Goal: Task Accomplishment & Management: Manage account settings

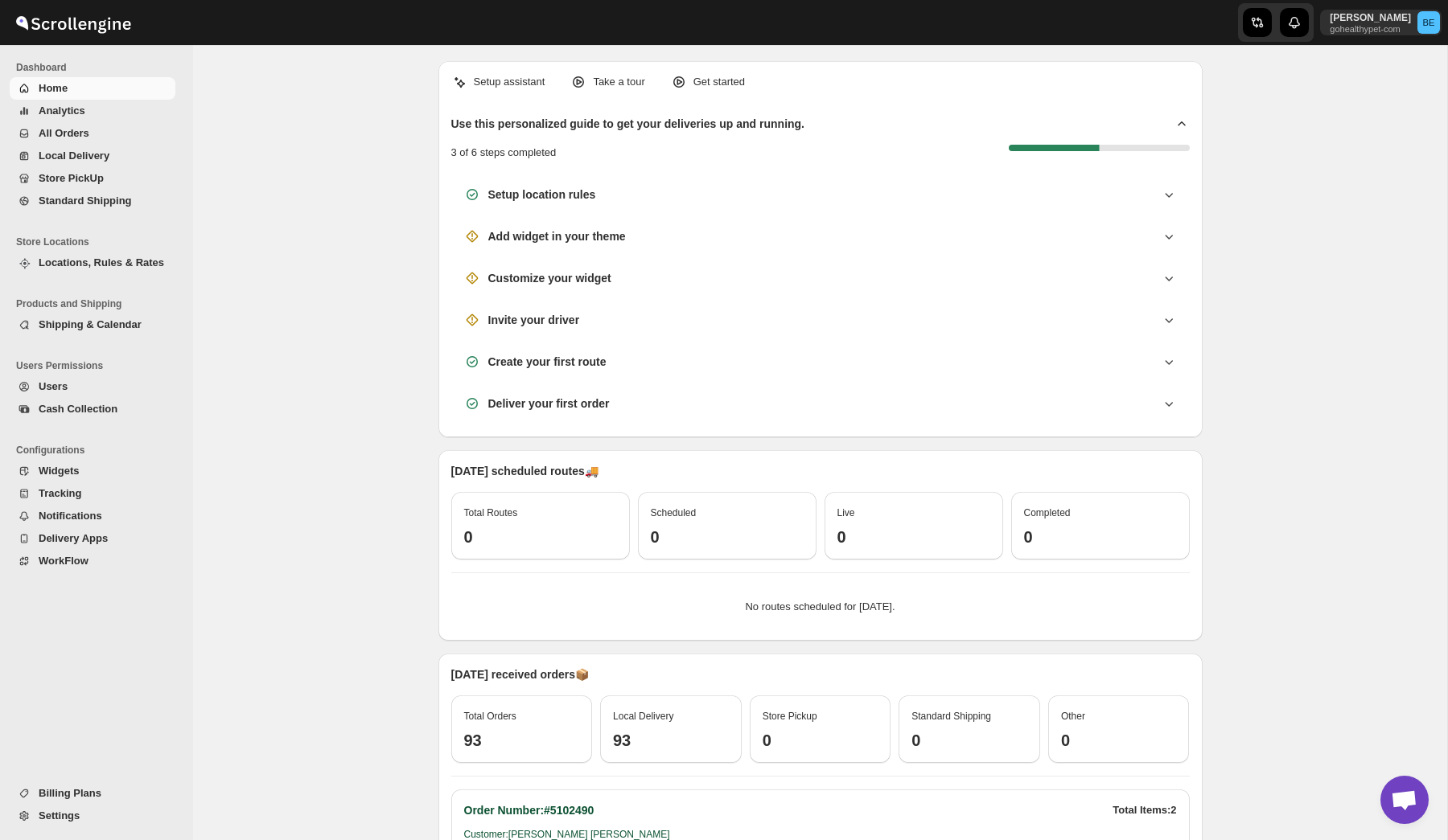
click at [89, 106] on span "Analytics" at bounding box center [106, 111] width 133 height 16
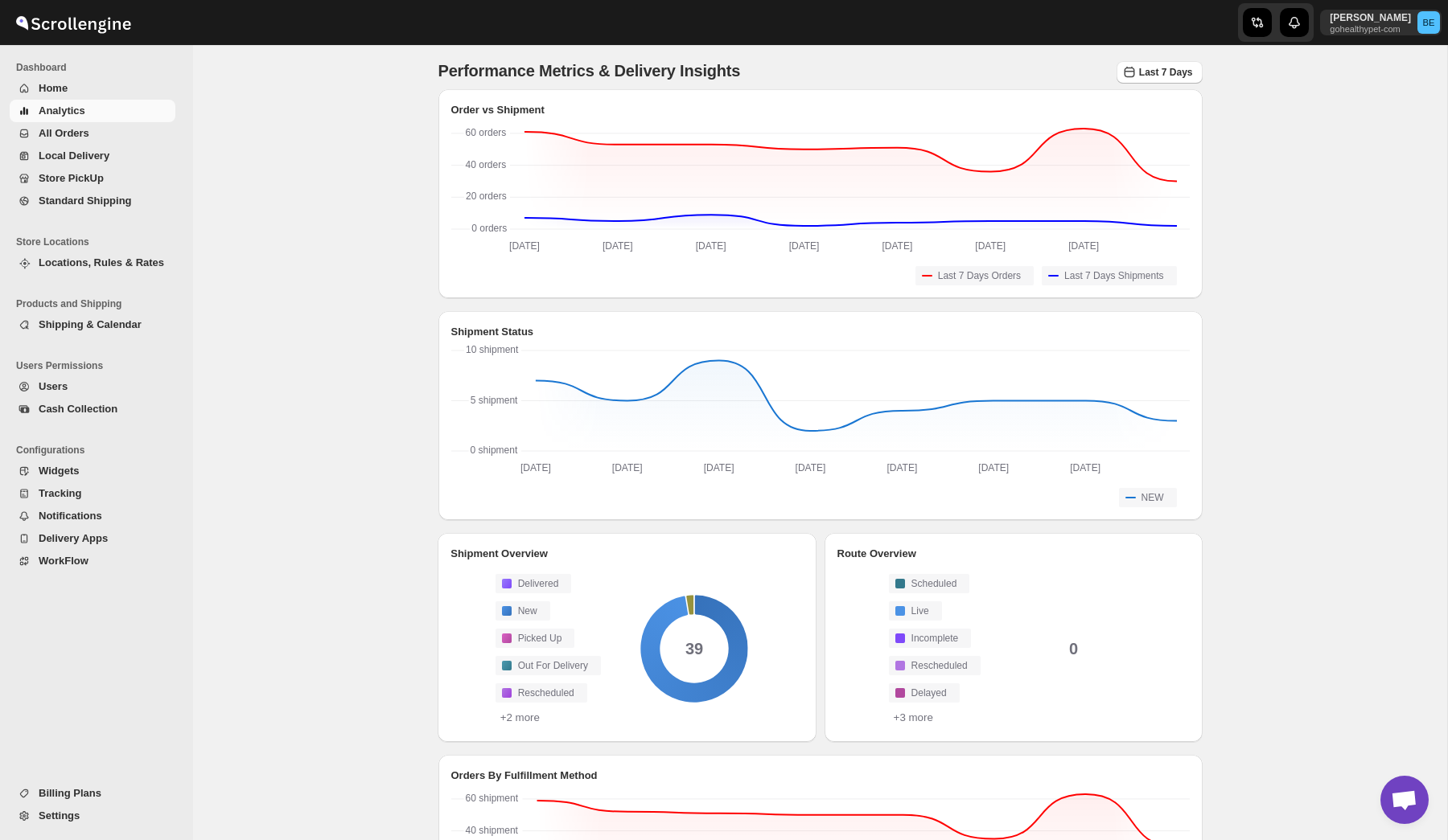
click at [69, 801] on span "Billing Plans" at bounding box center [106, 794] width 133 height 16
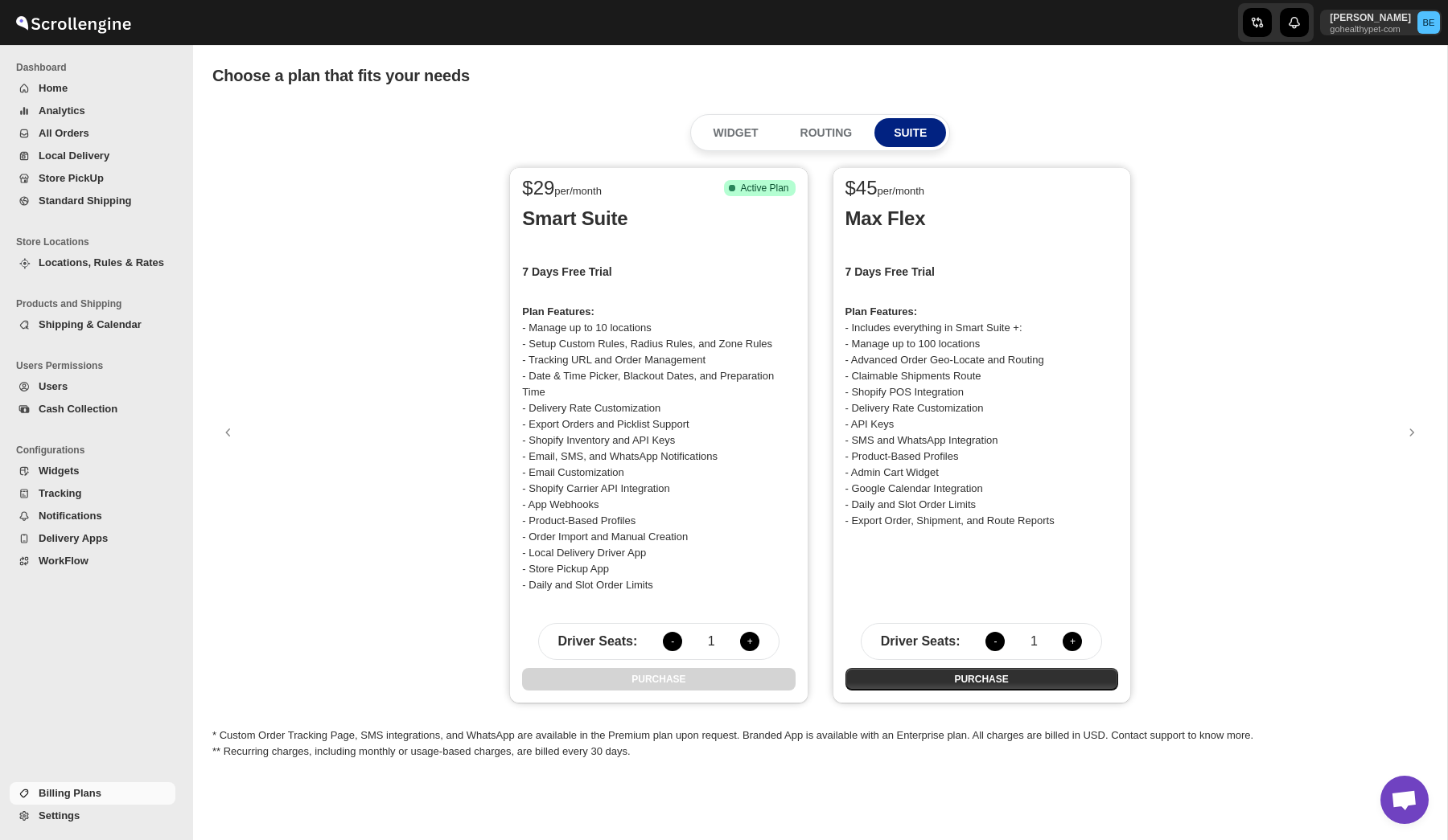
click at [74, 108] on span "Analytics" at bounding box center [62, 111] width 46 height 12
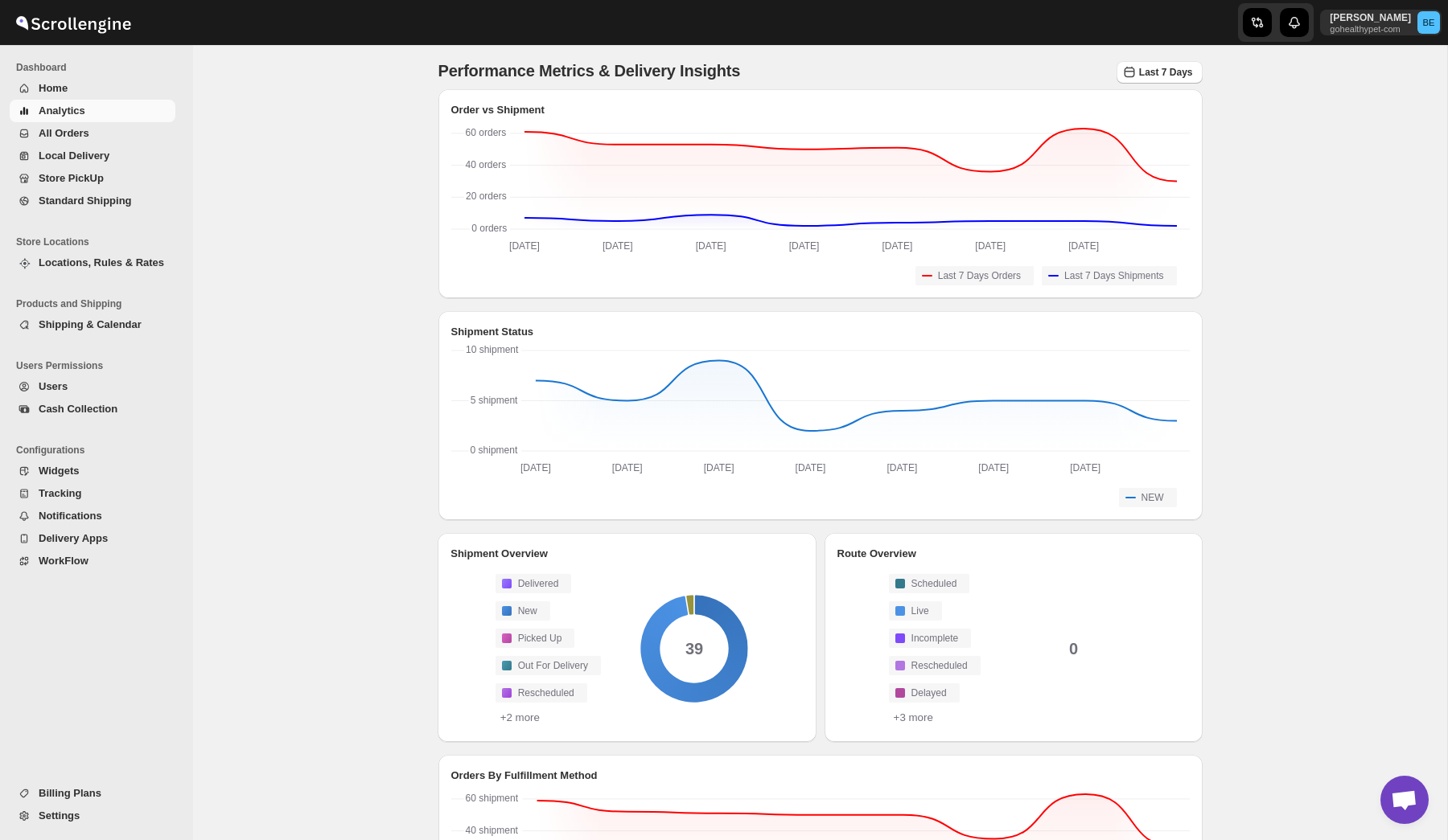
click at [89, 136] on span "All Orders" at bounding box center [106, 133] width 133 height 16
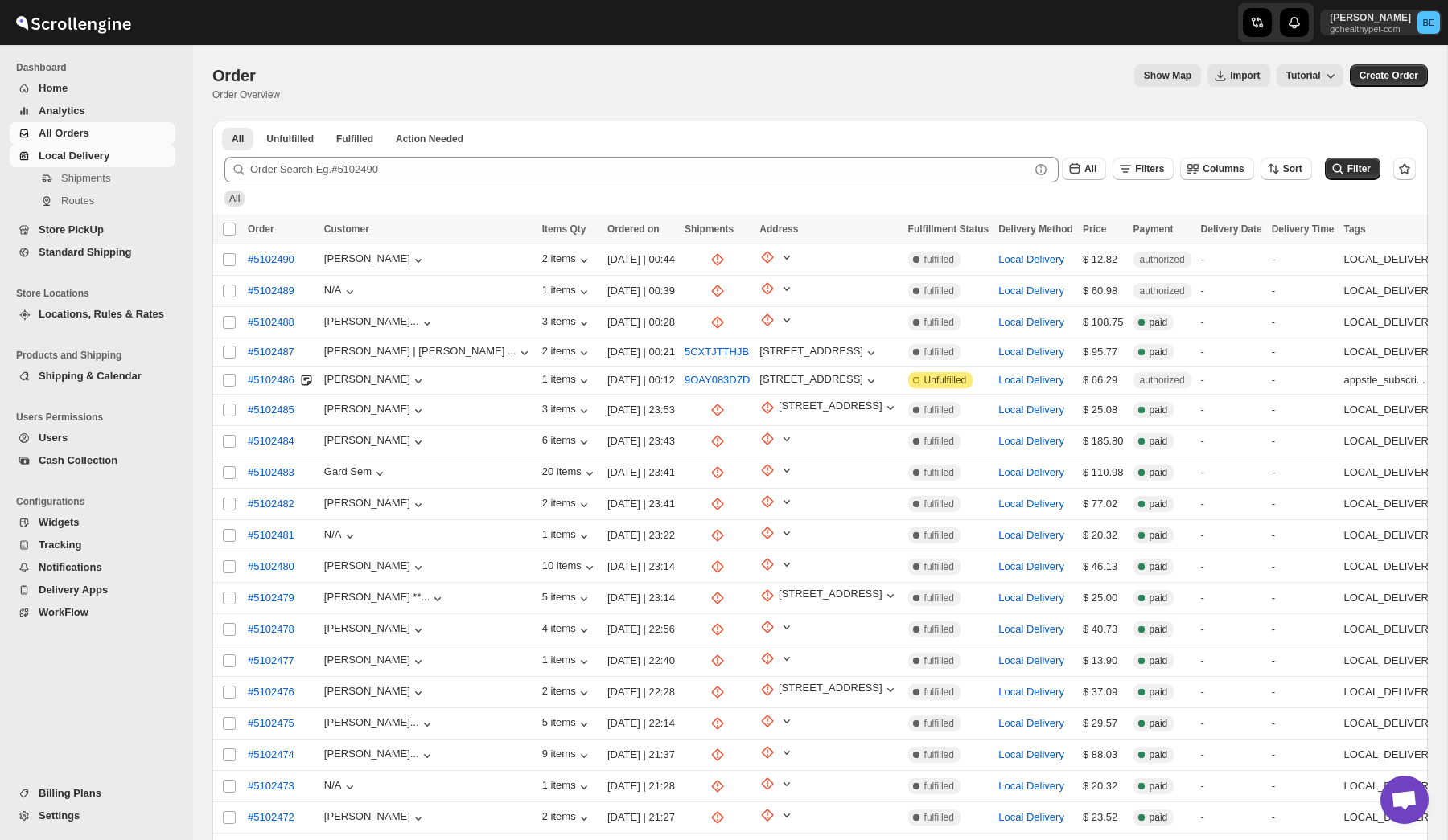
click at [89, 148] on span "Local Delivery" at bounding box center [106, 155] width 133 height 16
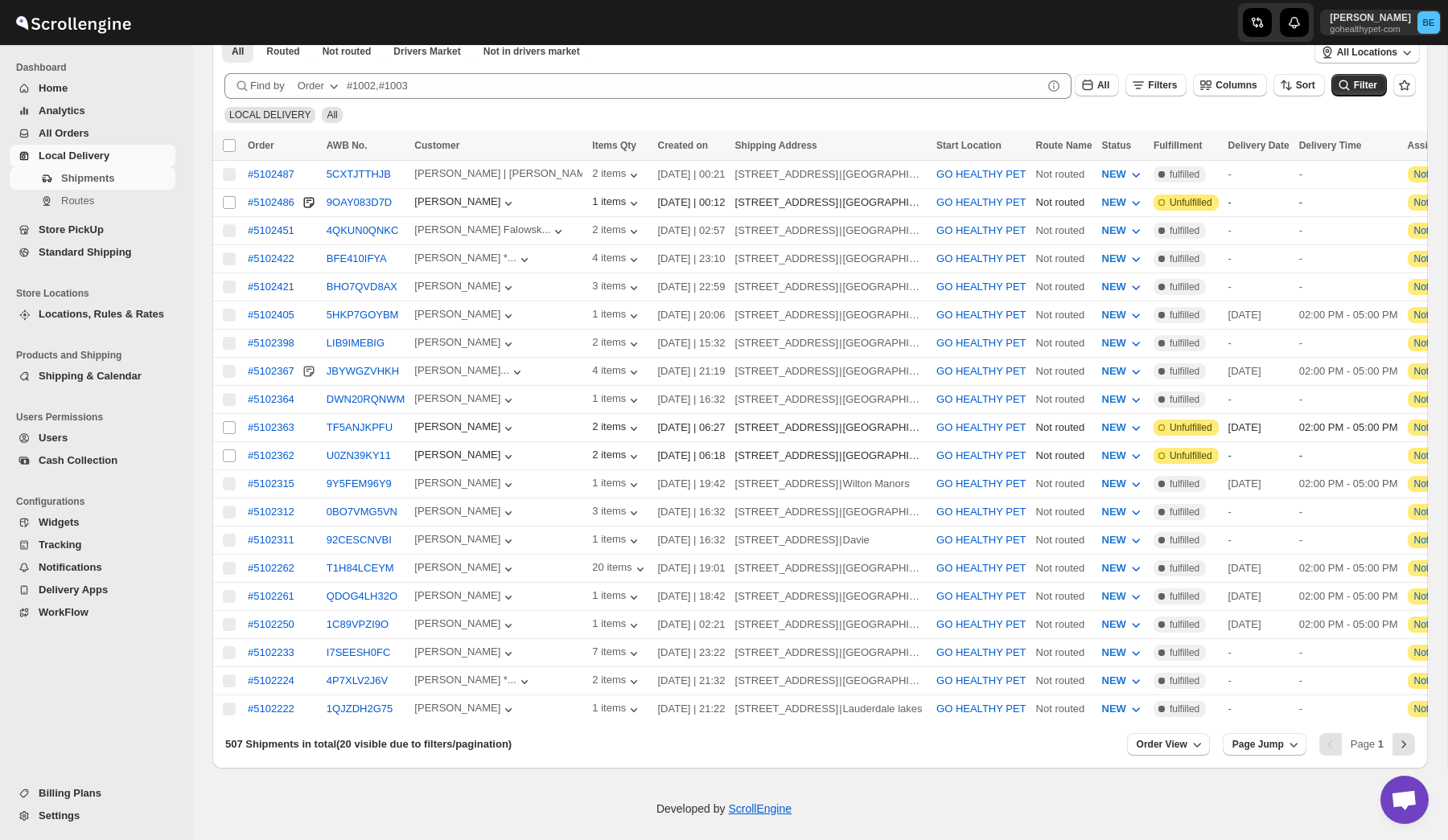
scroll to position [379, 0]
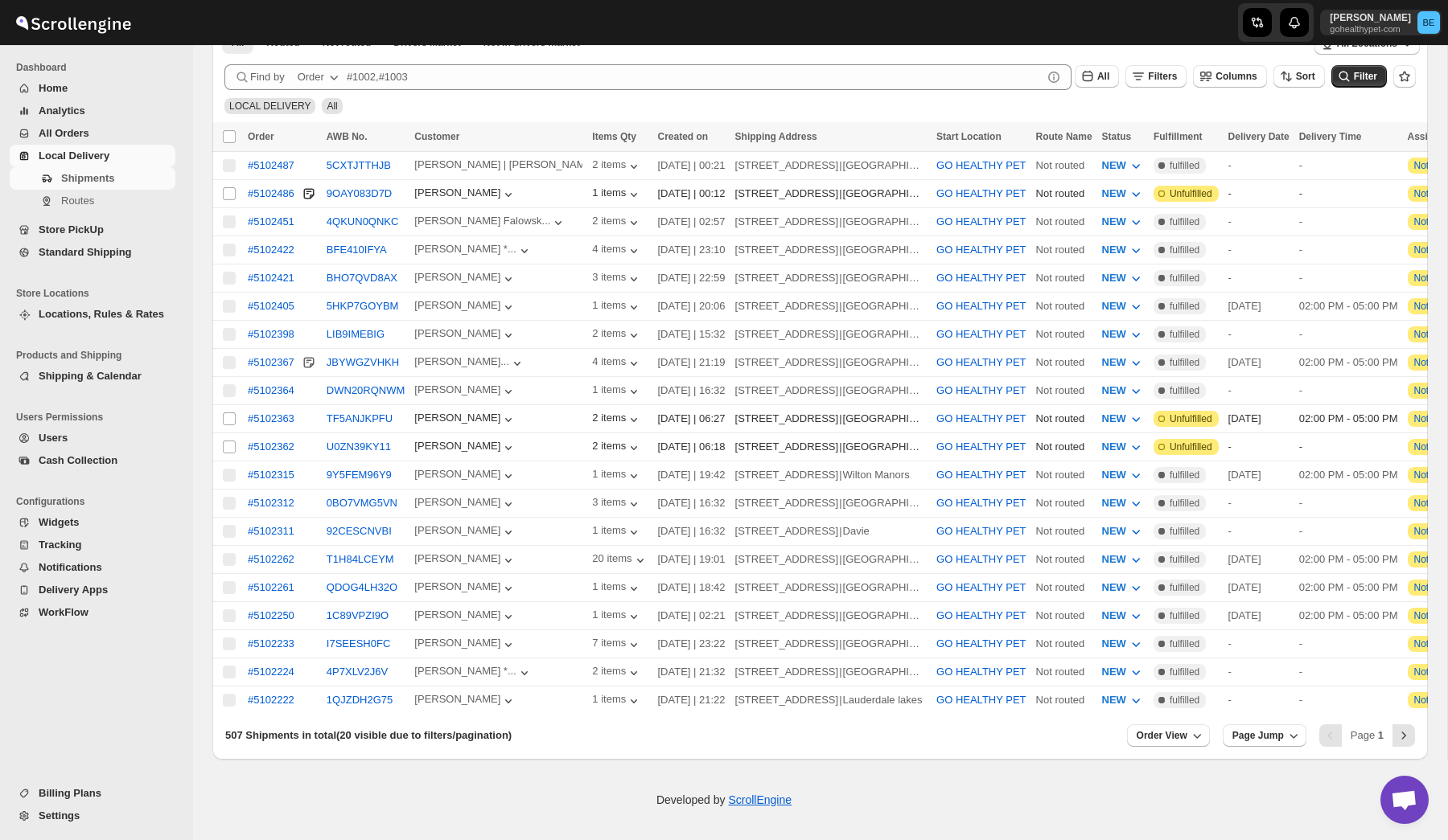
click at [101, 220] on link "Store PickUp" at bounding box center [92, 230] width 165 height 23
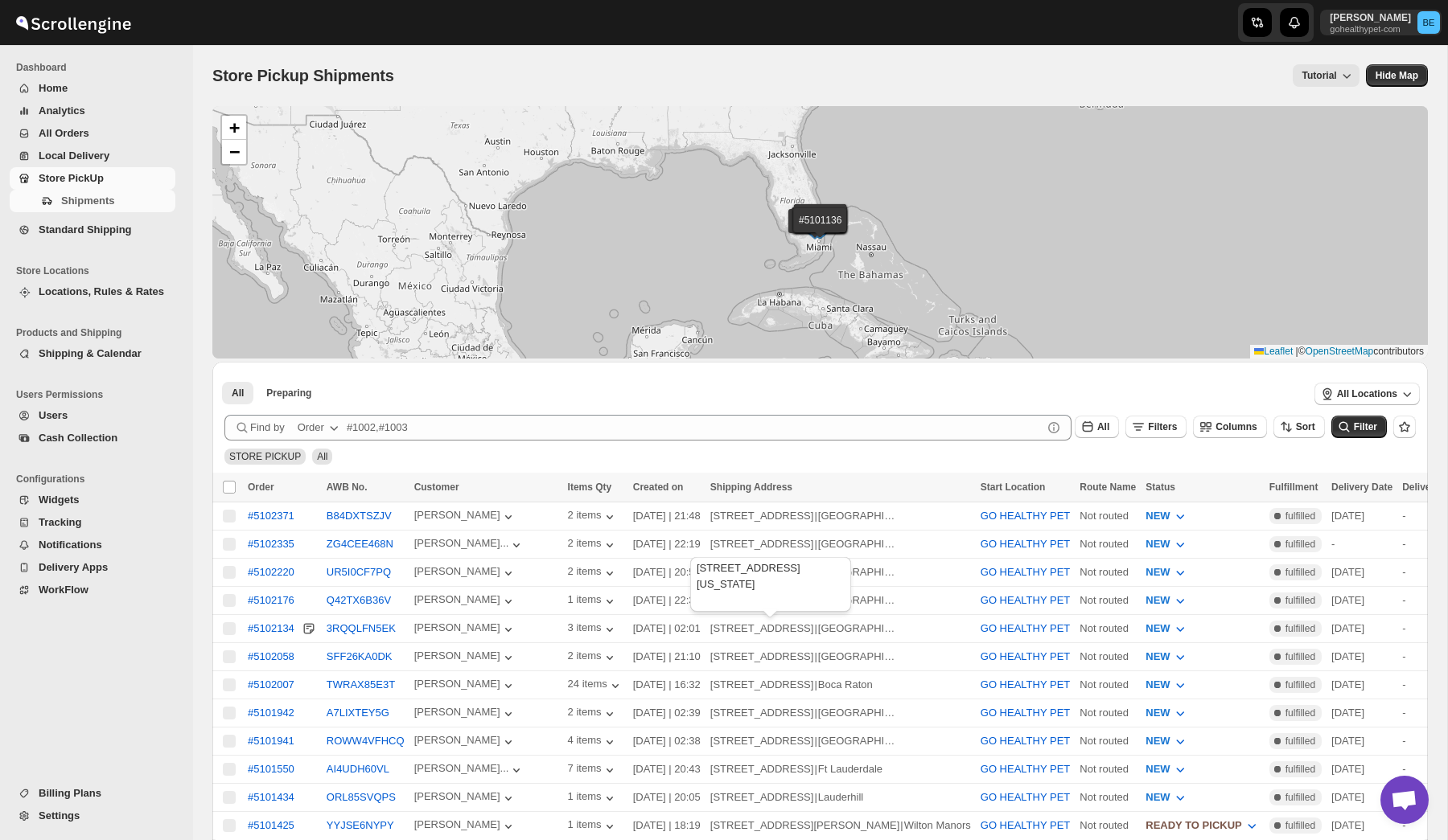
scroll to position [364, 0]
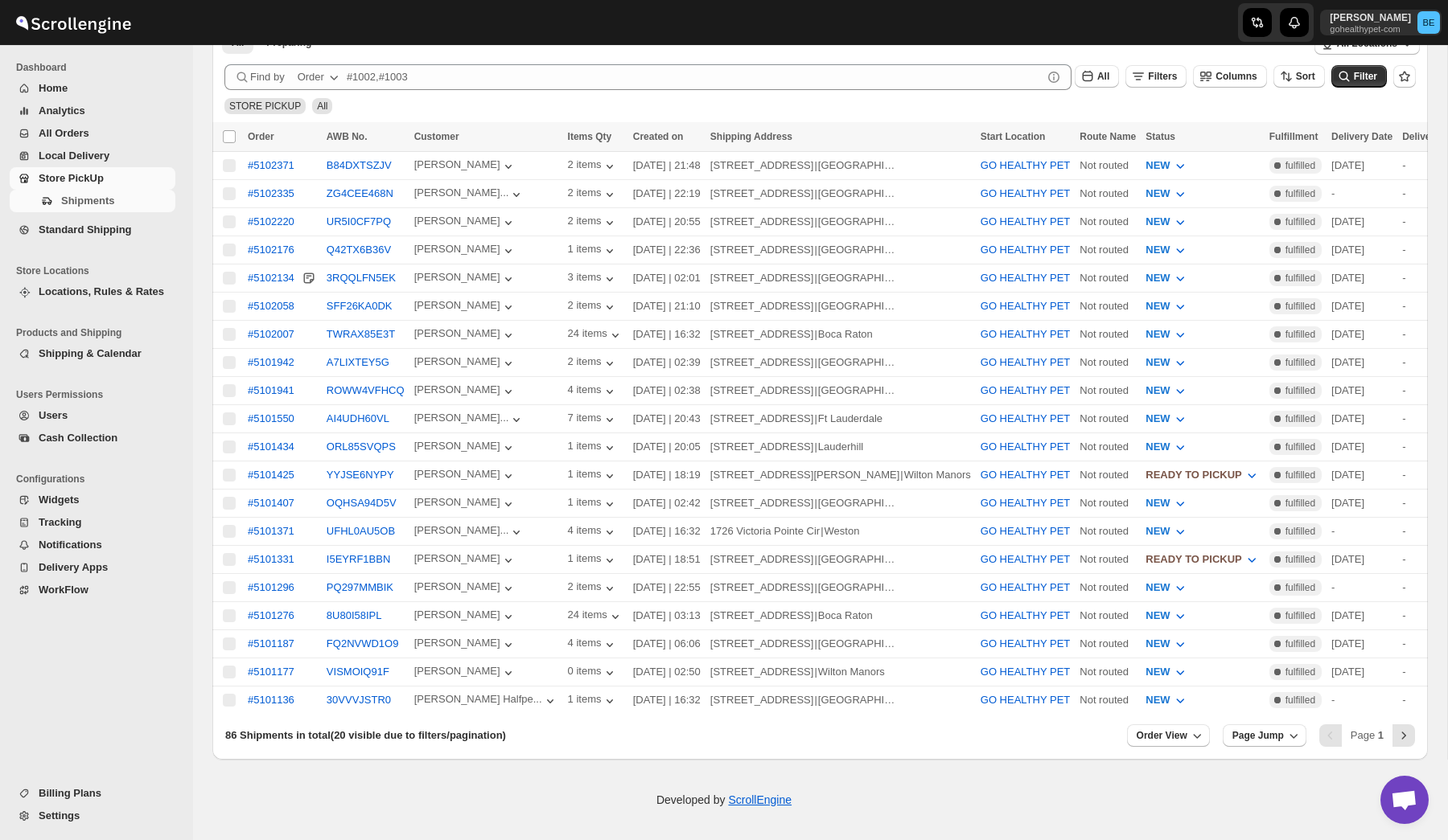
click at [73, 587] on span "WorkFlow" at bounding box center [63, 590] width 50 height 12
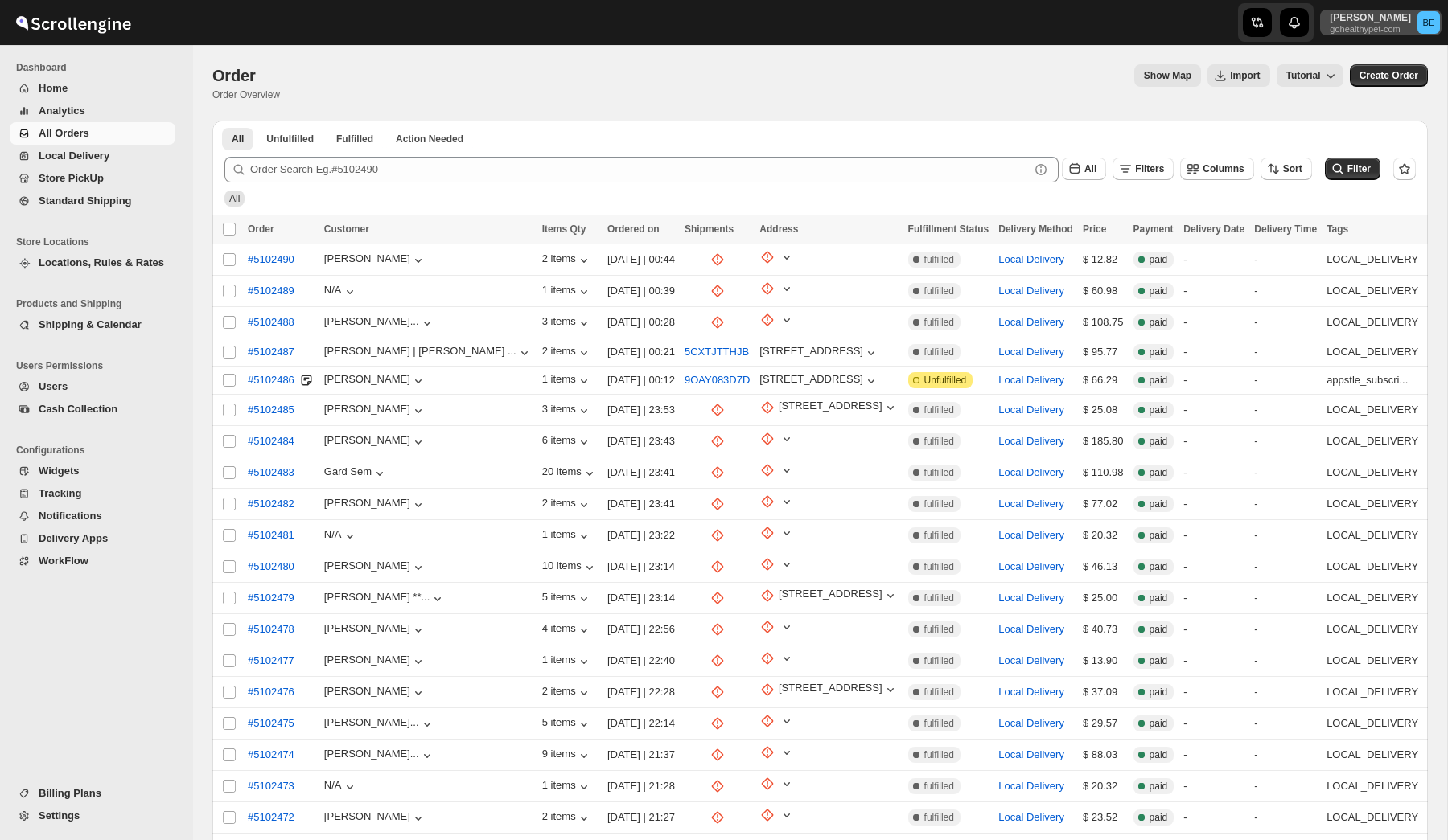
click at [1389, 22] on p "[PERSON_NAME]" at bounding box center [1370, 17] width 81 height 13
click at [1369, 176] on span "Logout" at bounding box center [1383, 176] width 32 height 12
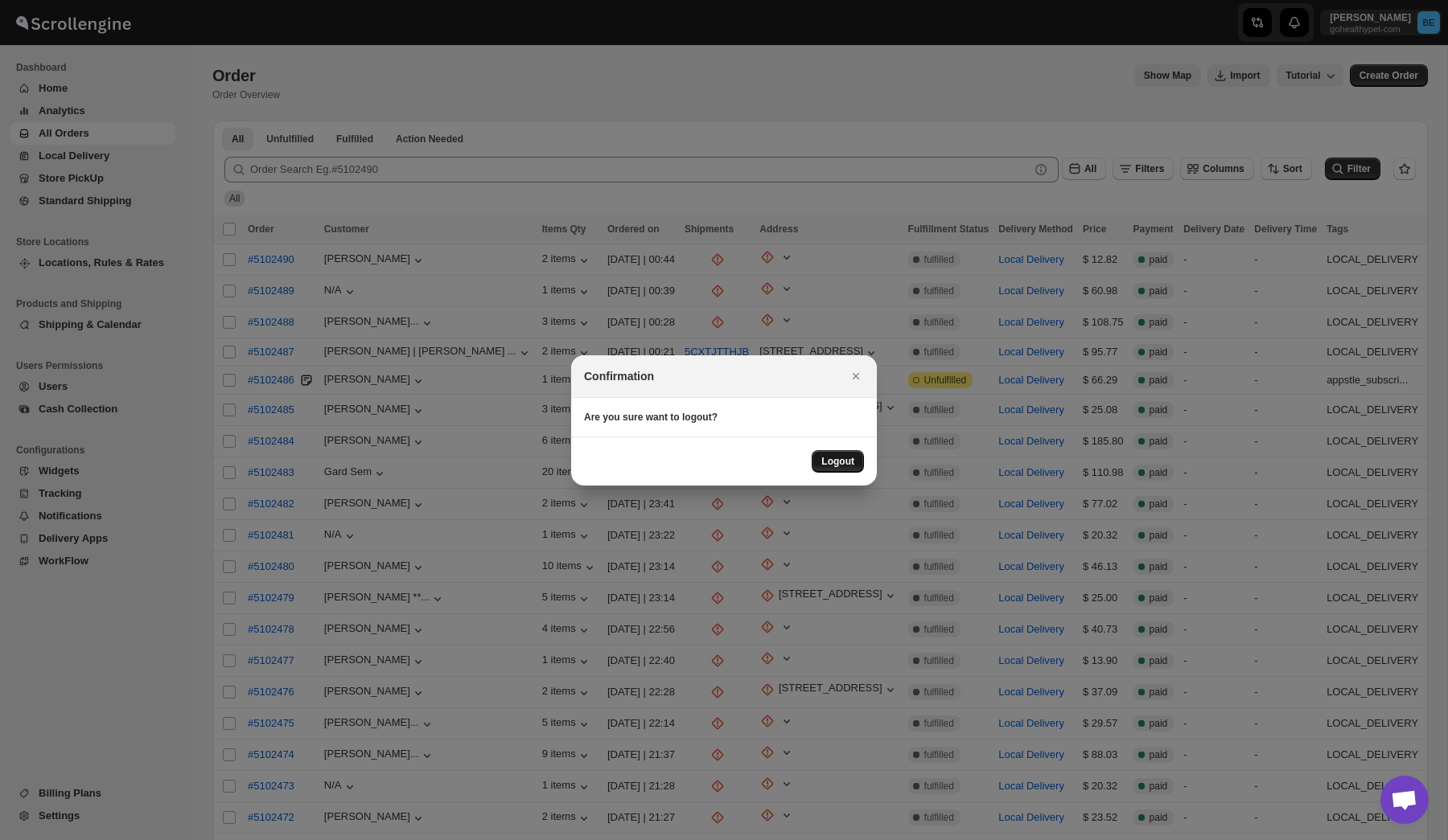
click at [827, 471] on button "Logout" at bounding box center [838, 461] width 52 height 23
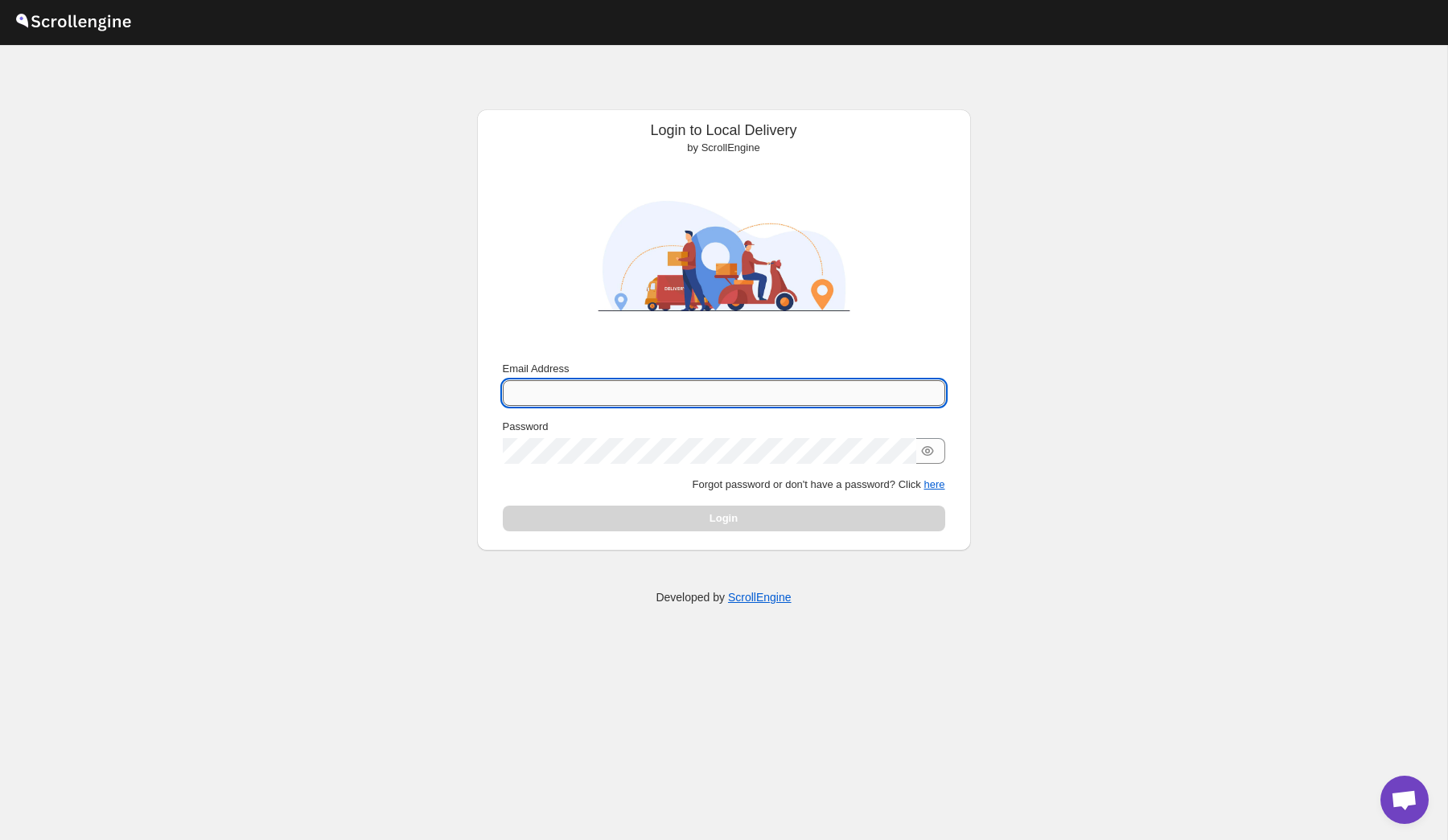
click at [692, 399] on input "Email Address" at bounding box center [724, 393] width 442 height 25
type input "nawneet.sharma@outlook.com"
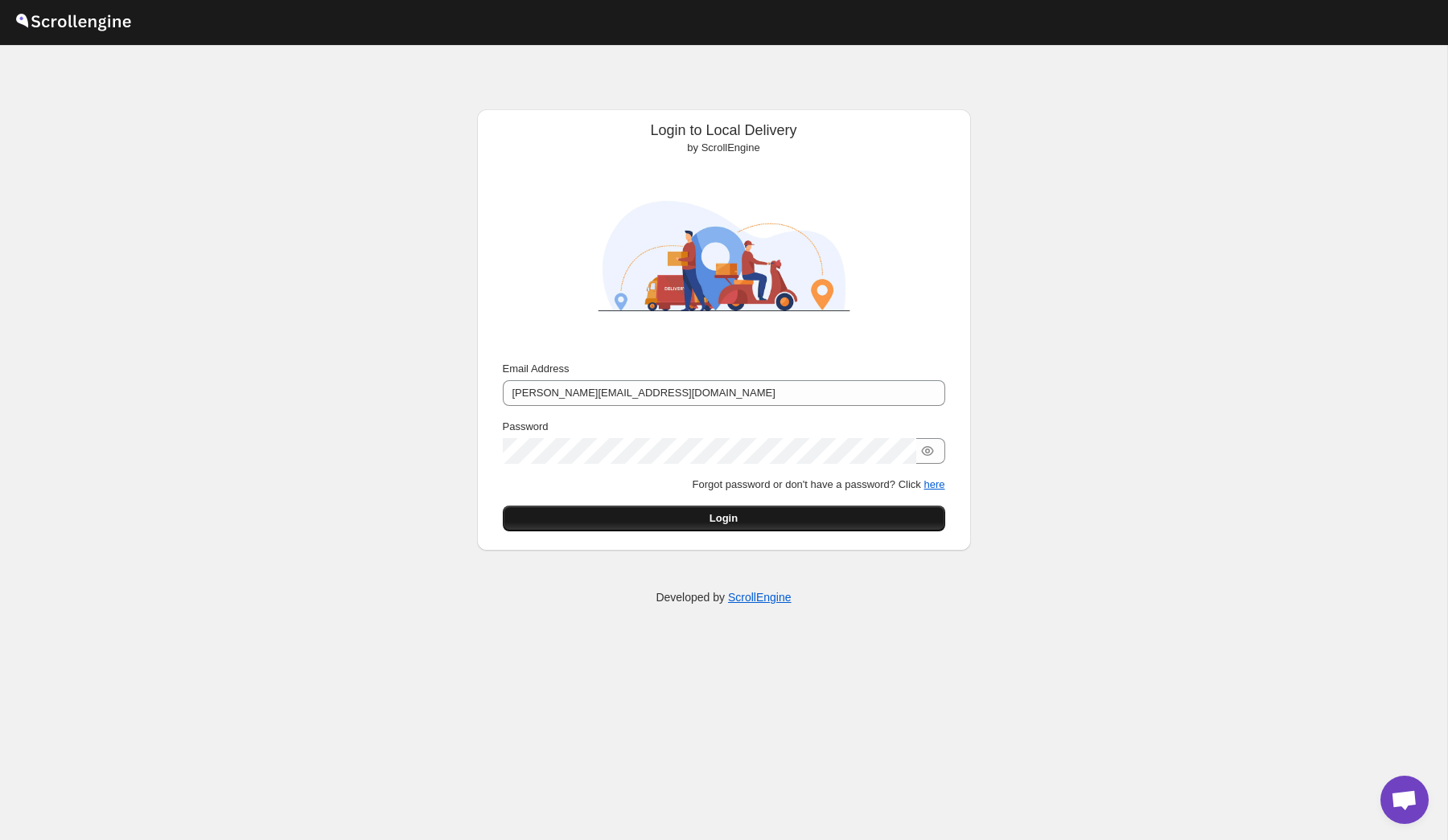
click at [715, 518] on span "Login" at bounding box center [723, 518] width 28 height 16
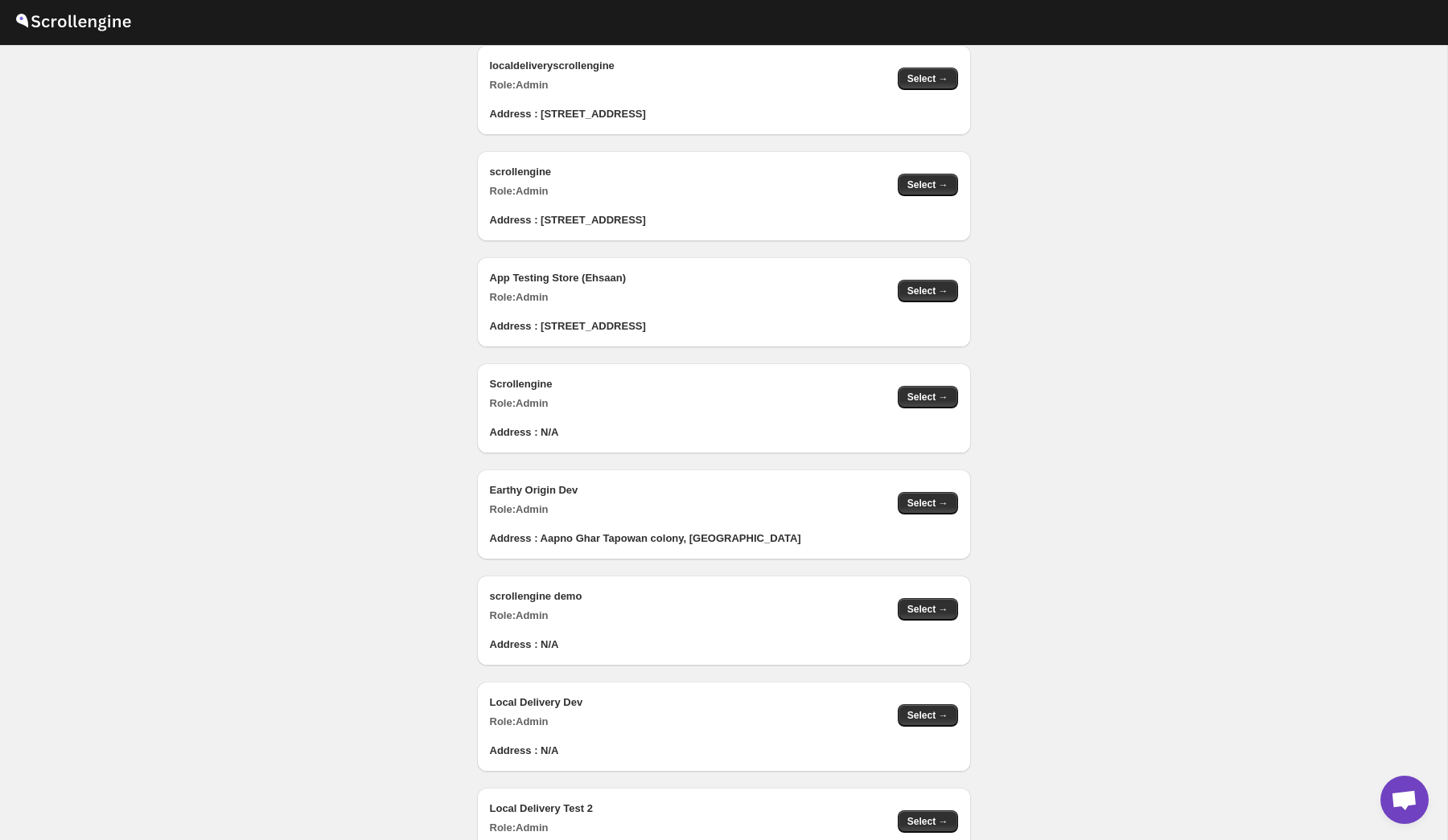
scroll to position [1687, 0]
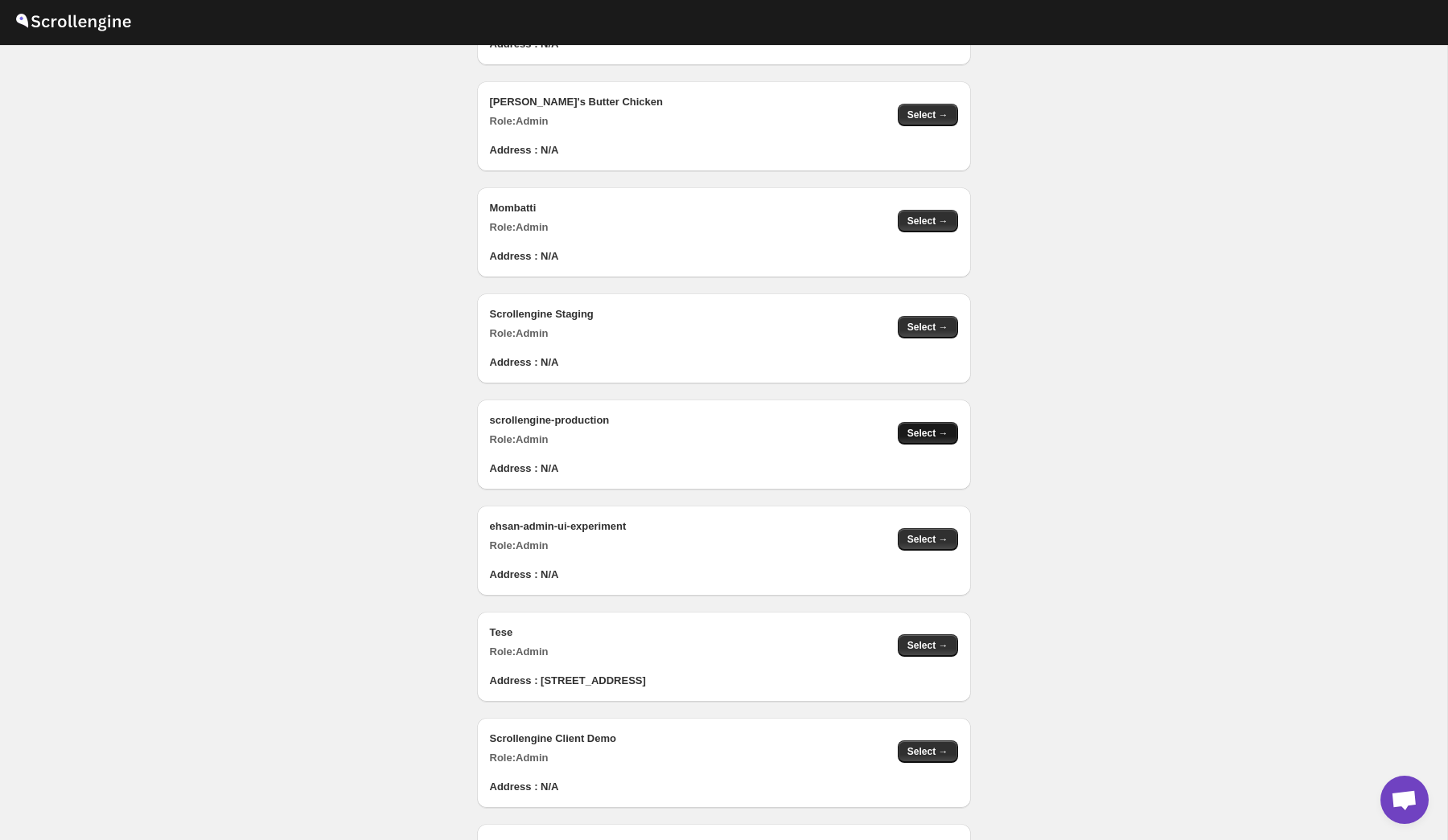
click at [938, 431] on span "Select →" at bounding box center [927, 433] width 41 height 13
